Goal: Transaction & Acquisition: Purchase product/service

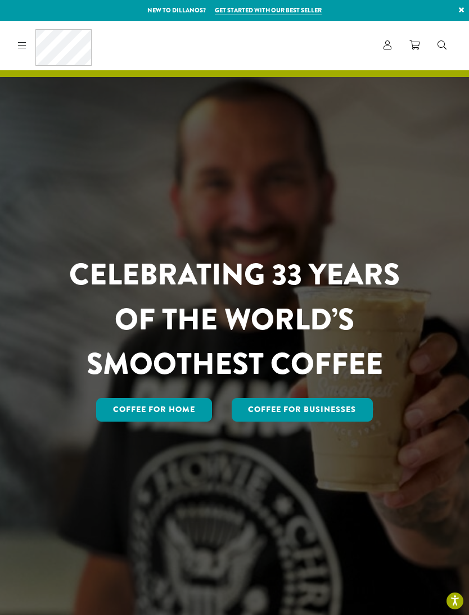
click at [167, 421] on link "Coffee for Home" at bounding box center [154, 410] width 116 height 24
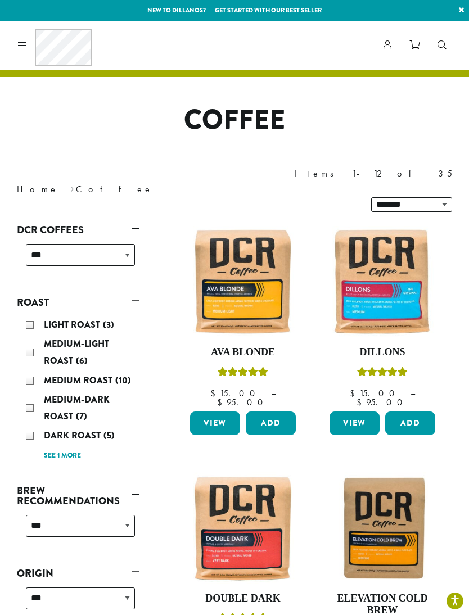
click at [390, 46] on icon at bounding box center [387, 44] width 8 height 9
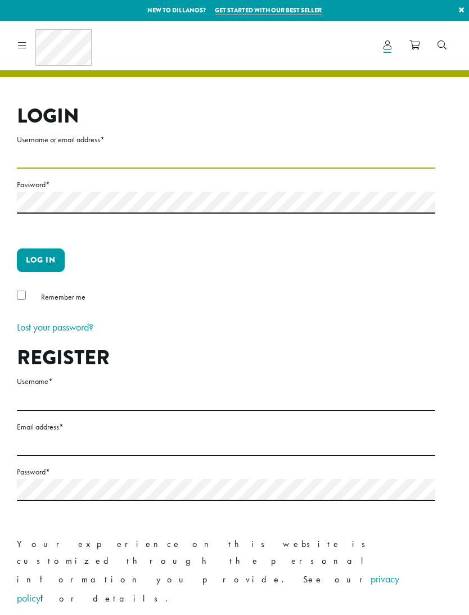
click at [122, 152] on input "Username or email address *" at bounding box center [226, 158] width 418 height 22
click at [85, 159] on input "Username or email address *" at bounding box center [226, 158] width 418 height 22
click at [83, 166] on input "Username or email address *" at bounding box center [226, 158] width 418 height 22
type input "**********"
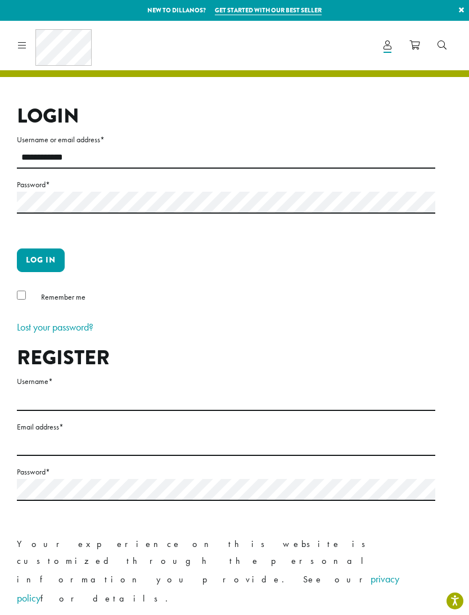
click at [40, 260] on button "Log in" at bounding box center [41, 260] width 48 height 24
click at [47, 264] on button "Log in" at bounding box center [41, 260] width 48 height 24
click at [17, 301] on div "Remember me" at bounding box center [226, 299] width 418 height 19
click at [41, 303] on label "Remember me" at bounding box center [63, 297] width 44 height 14
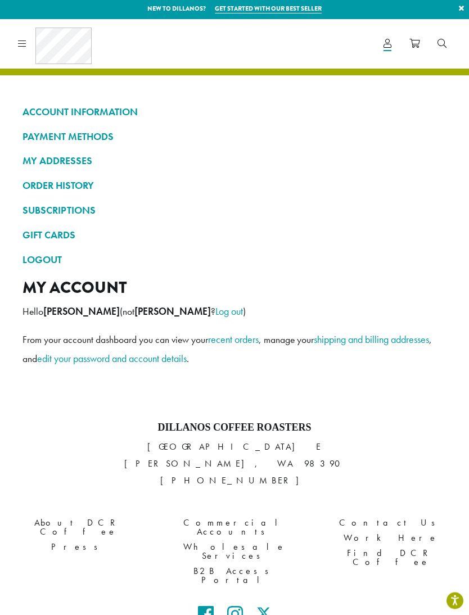
scroll to position [1, 0]
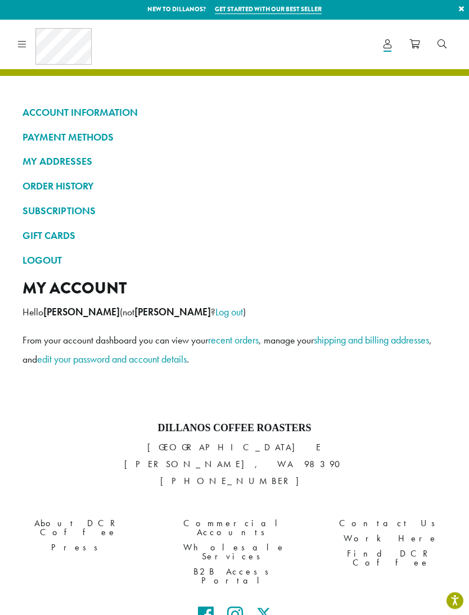
click at [84, 185] on link "ORDER HISTORY" at bounding box center [234, 186] width 424 height 19
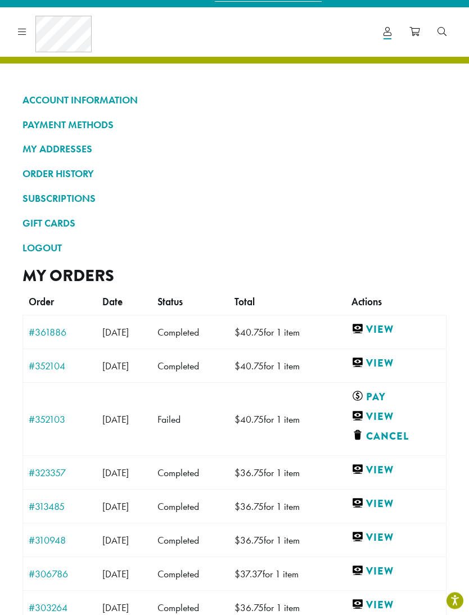
scroll to position [14, 0]
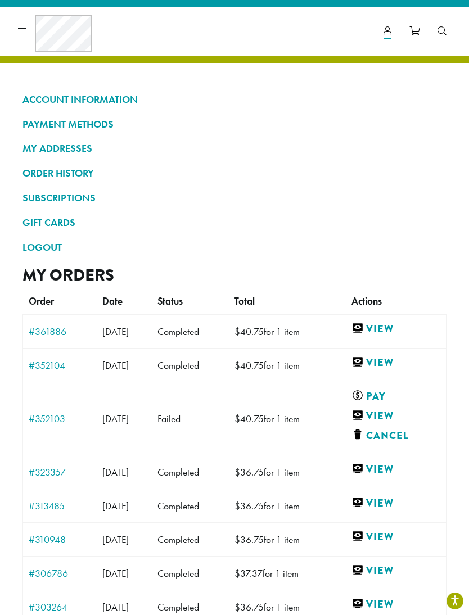
click at [401, 326] on link "View" at bounding box center [395, 328] width 89 height 14
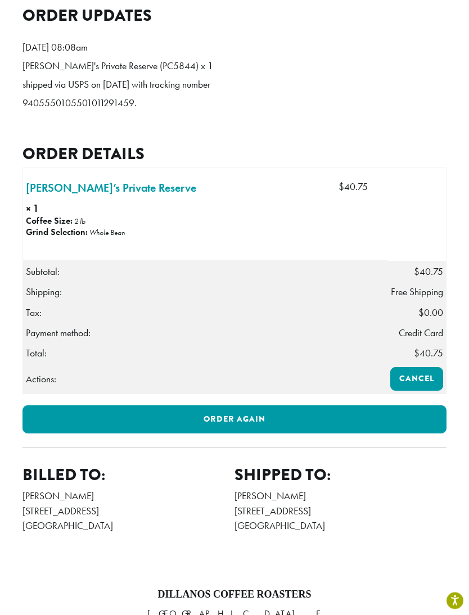
scroll to position [325, 0]
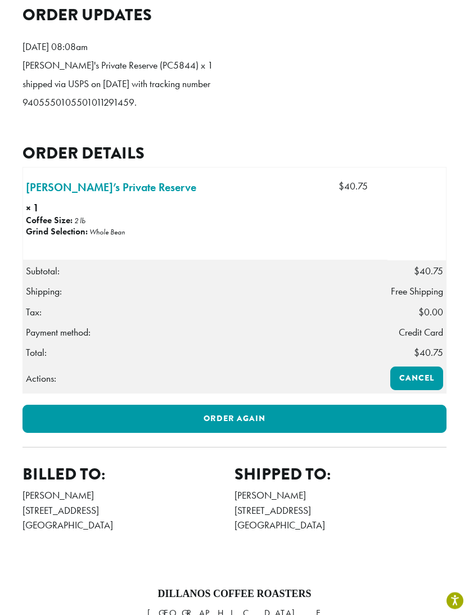
click at [254, 405] on link "Order again" at bounding box center [234, 419] width 424 height 28
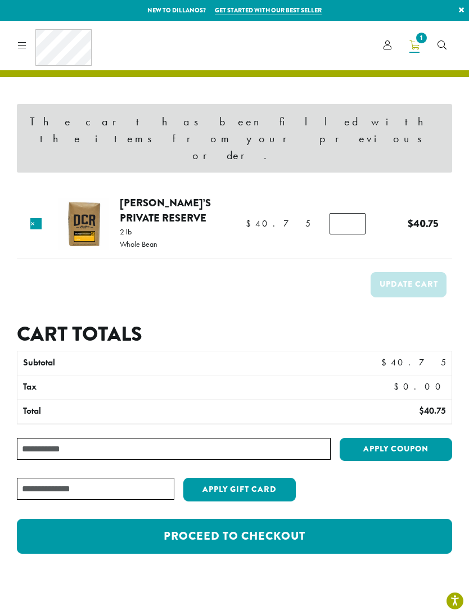
click at [287, 519] on link "Proceed to checkout" at bounding box center [234, 536] width 435 height 35
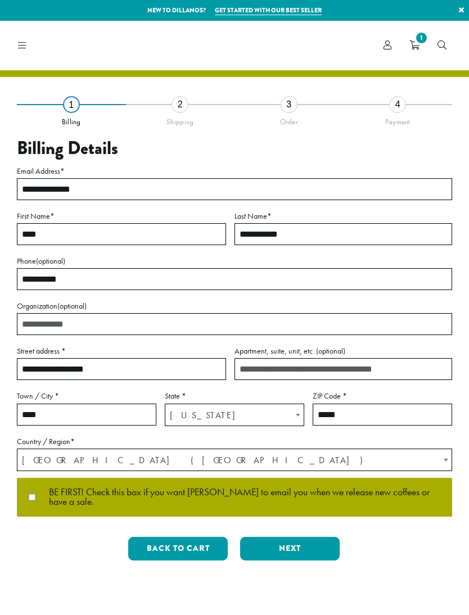
select select "**"
click at [296, 536] on button "Next" at bounding box center [289, 548] width 99 height 24
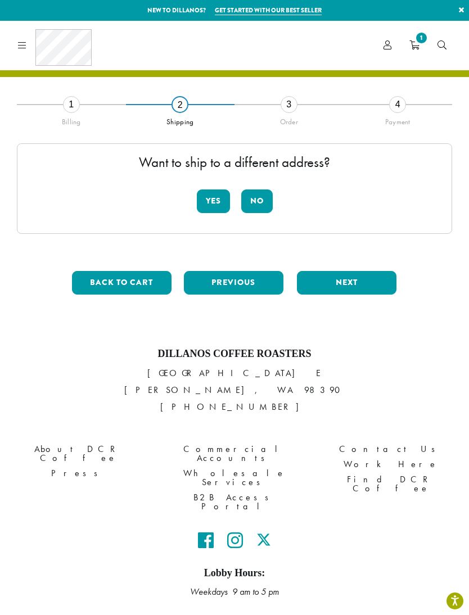
click at [257, 206] on button "No" at bounding box center [256, 201] width 31 height 24
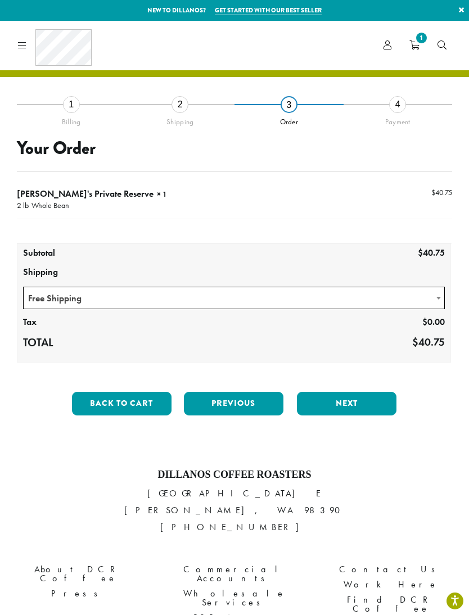
click at [369, 394] on button "Next" at bounding box center [346, 404] width 99 height 24
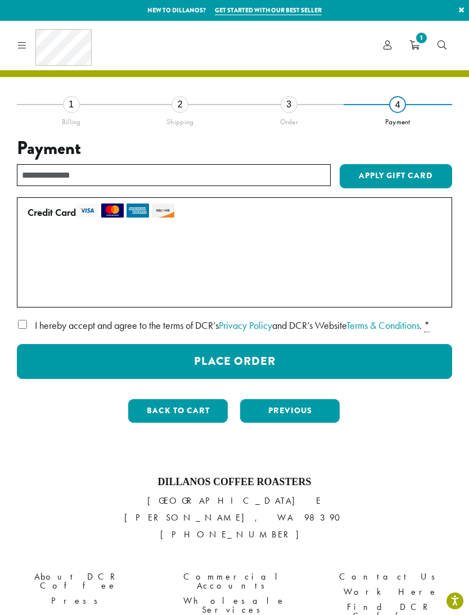
click at [343, 358] on button "Place Order" at bounding box center [234, 361] width 435 height 35
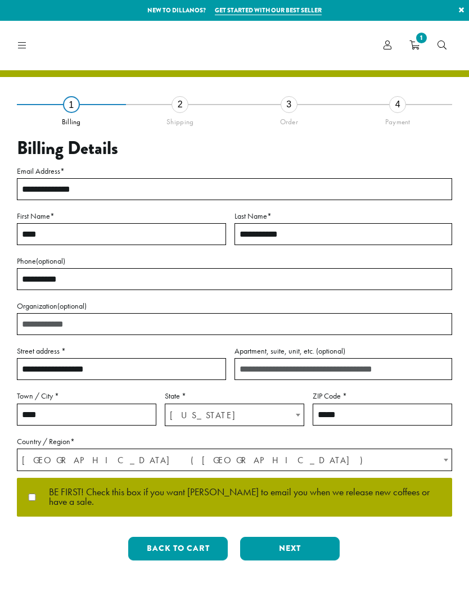
select select "**"
click at [298, 536] on button "Next" at bounding box center [289, 548] width 99 height 24
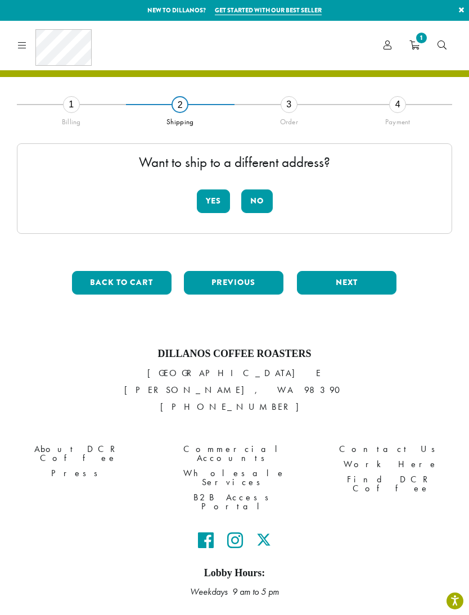
click at [259, 206] on button "No" at bounding box center [256, 201] width 31 height 24
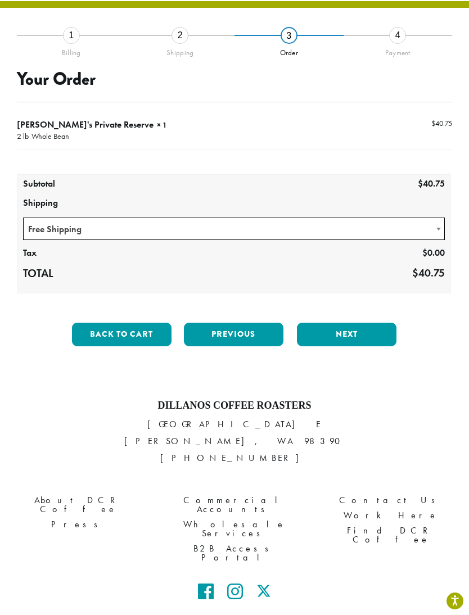
scroll to position [69, 0]
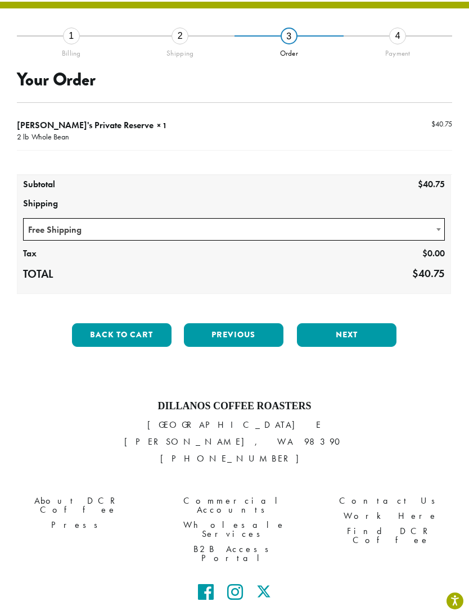
click at [351, 333] on button "Next" at bounding box center [346, 335] width 99 height 24
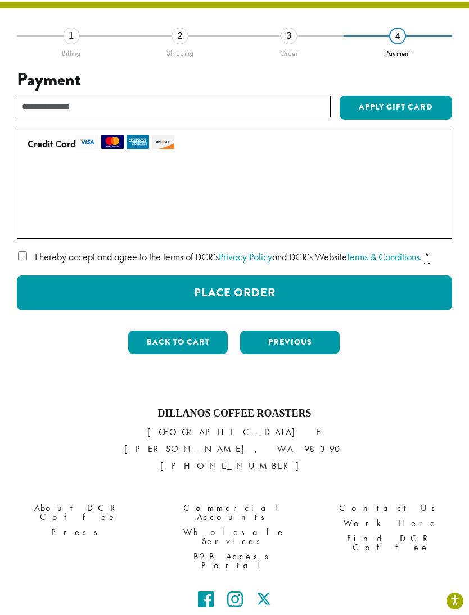
click at [278, 292] on button "Place Order" at bounding box center [234, 292] width 435 height 35
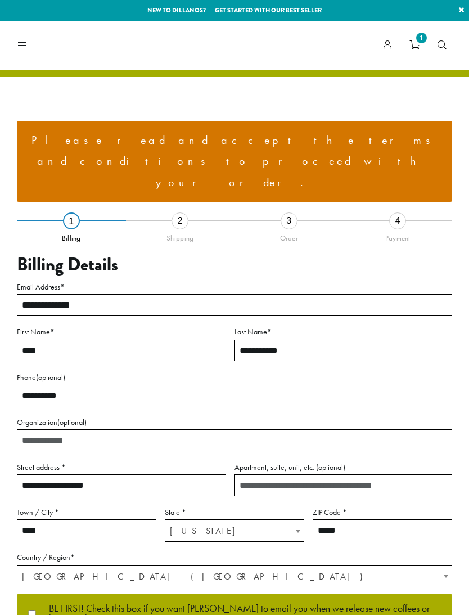
select select "**"
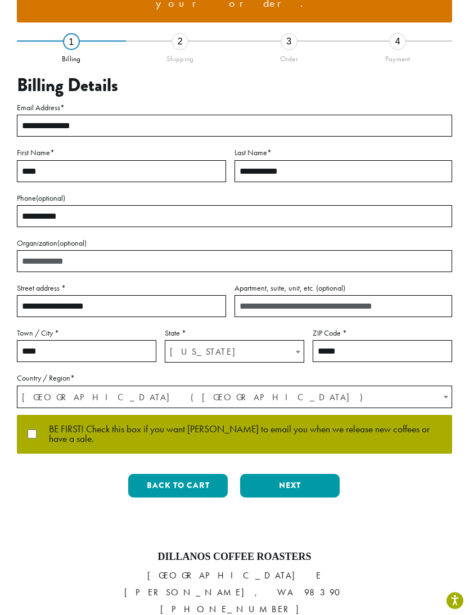
scroll to position [184, 0]
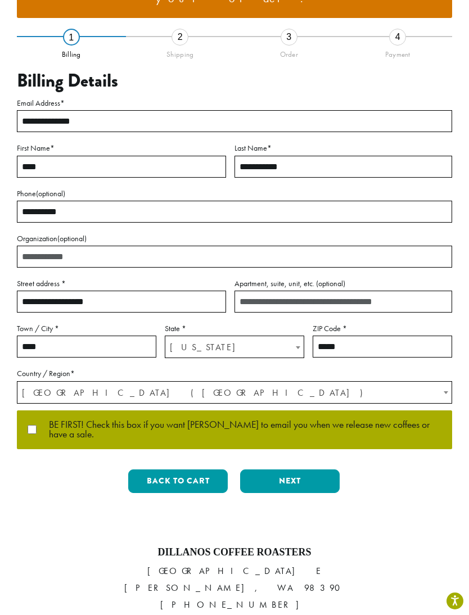
click at [301, 469] on button "Next" at bounding box center [289, 481] width 99 height 24
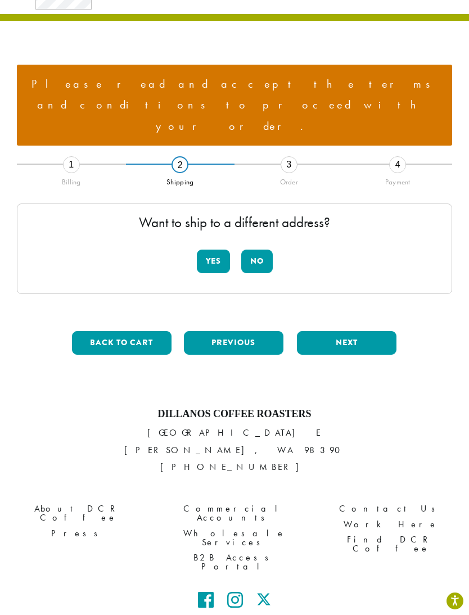
click at [258, 249] on button "No" at bounding box center [256, 261] width 31 height 24
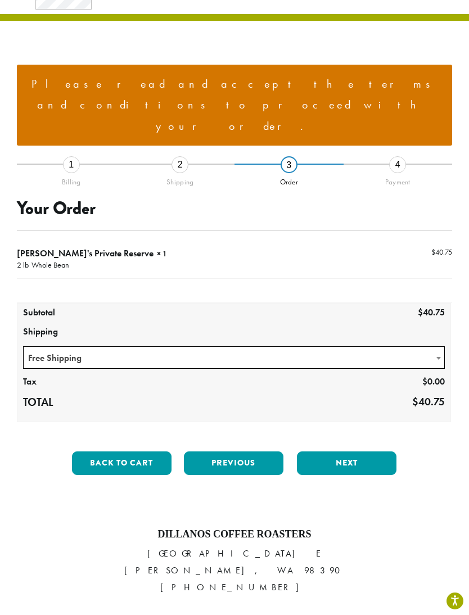
click at [354, 451] on button "Next" at bounding box center [346, 463] width 99 height 24
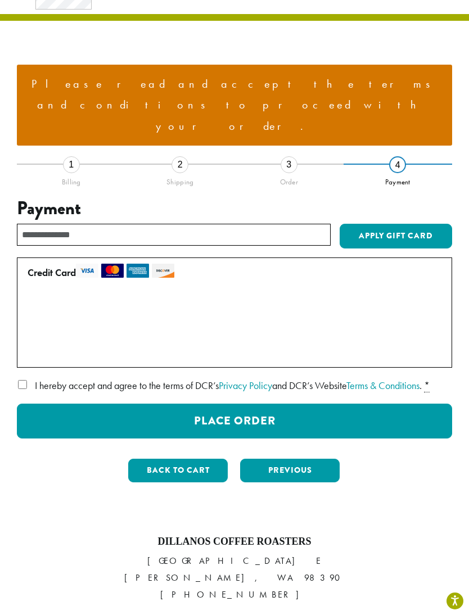
click at [314, 403] on button "Place Order" at bounding box center [234, 420] width 435 height 35
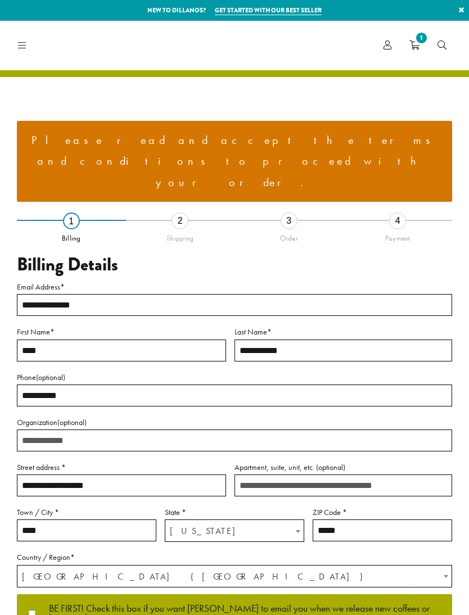
select select "**"
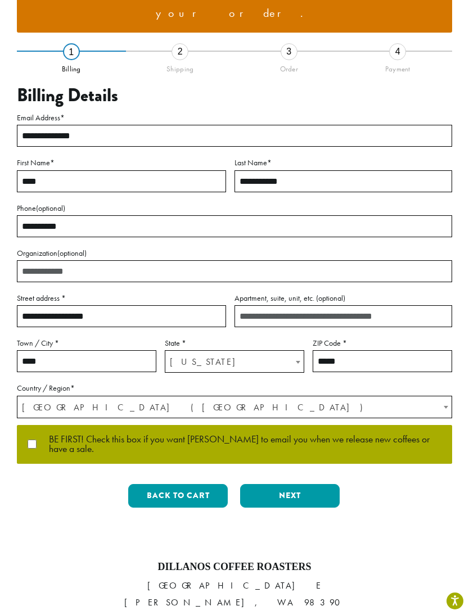
scroll to position [168, 0]
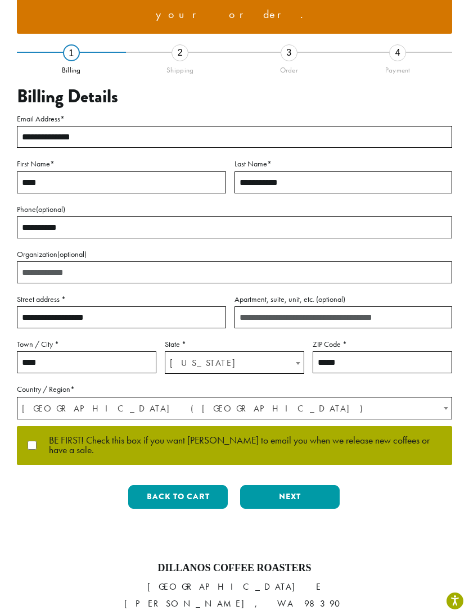
click at [298, 485] on button "Next" at bounding box center [289, 497] width 99 height 24
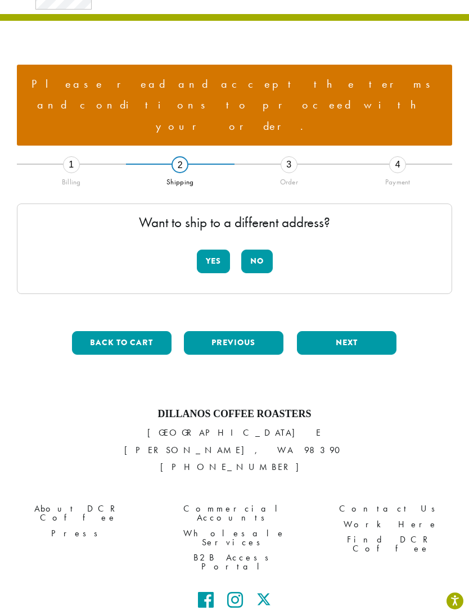
click at [261, 249] on button "No" at bounding box center [256, 261] width 31 height 24
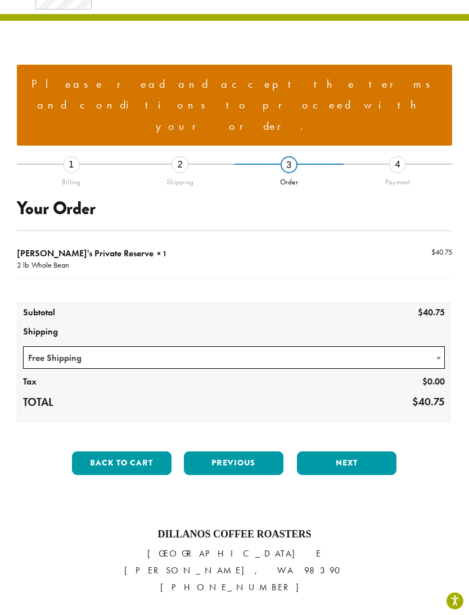
click at [358, 451] on button "Next" at bounding box center [346, 463] width 99 height 24
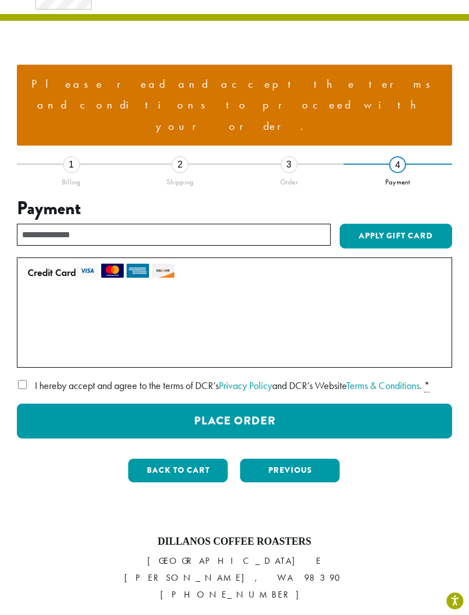
click at [374, 403] on button "Place Order" at bounding box center [234, 420] width 435 height 35
